Goal: Entertainment & Leisure: Consume media (video, audio)

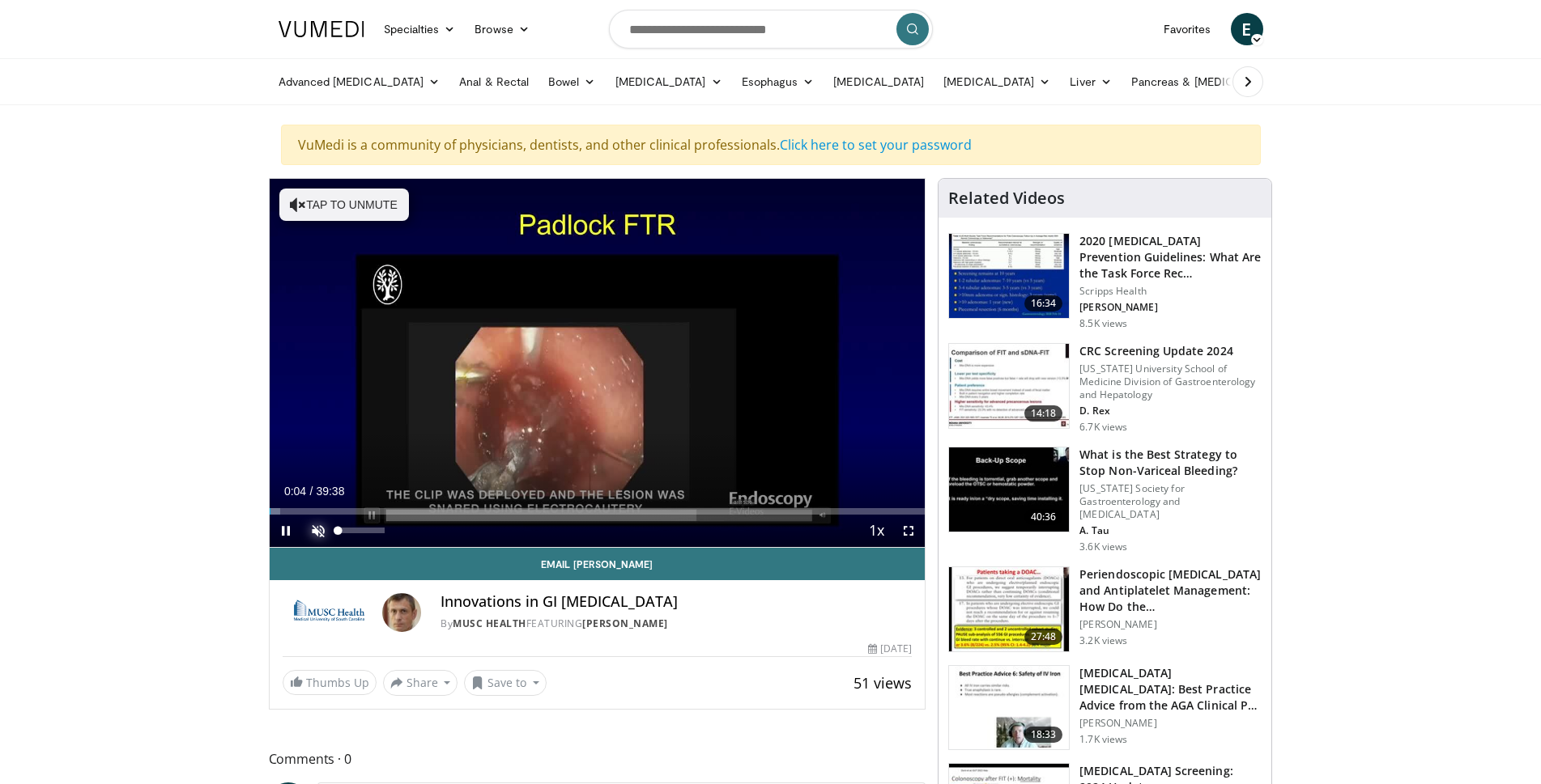
click at [316, 529] on span "Video Player" at bounding box center [318, 530] width 33 height 33
drag, startPoint x: 909, startPoint y: 534, endPoint x: 909, endPoint y: 592, distance: 58.0
click at [909, 534] on span "Video Player" at bounding box center [909, 530] width 33 height 33
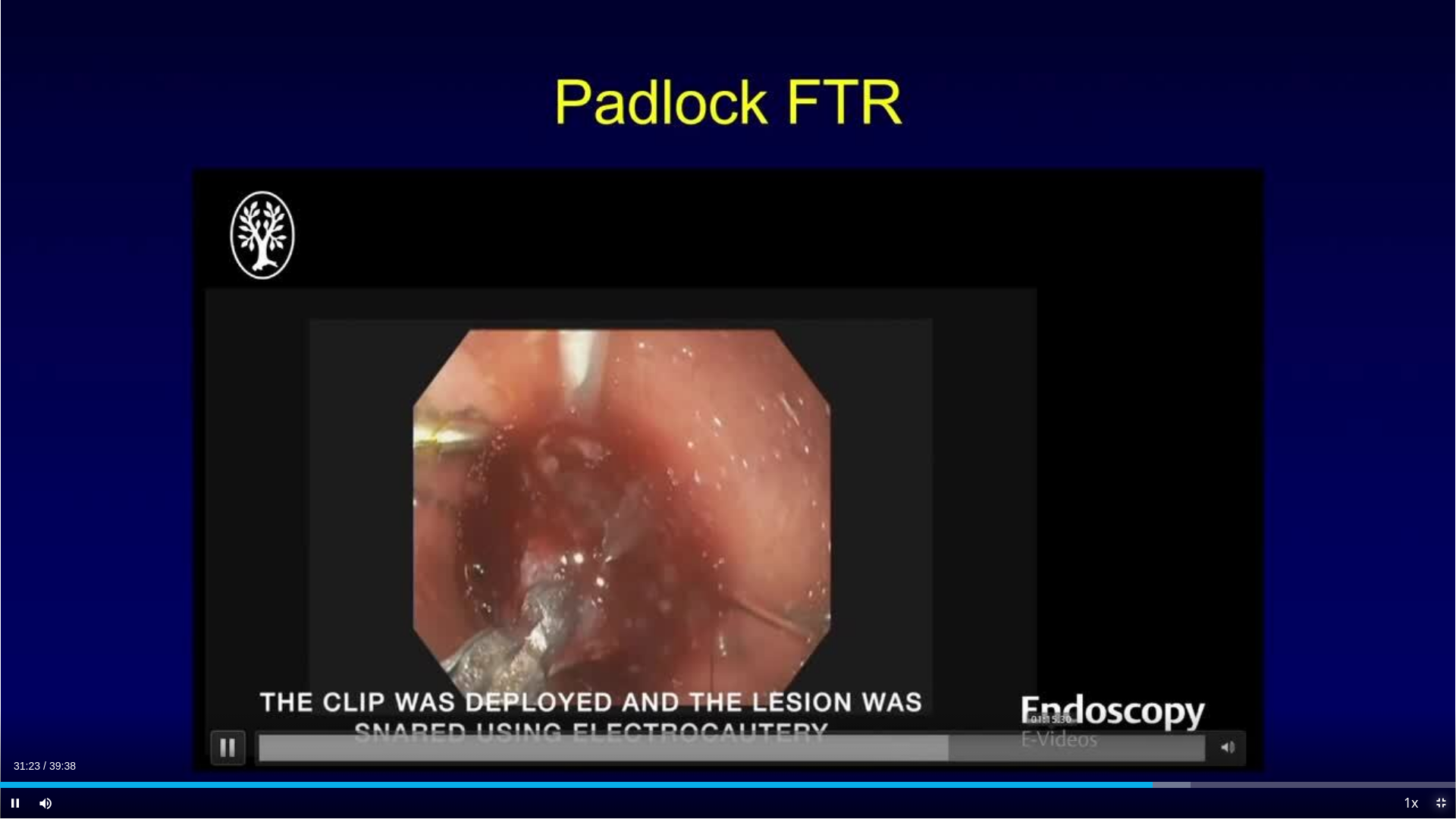
click at [1439, 733] on span "Video Player" at bounding box center [1440, 802] width 31 height 31
